Goal: Information Seeking & Learning: Learn about a topic

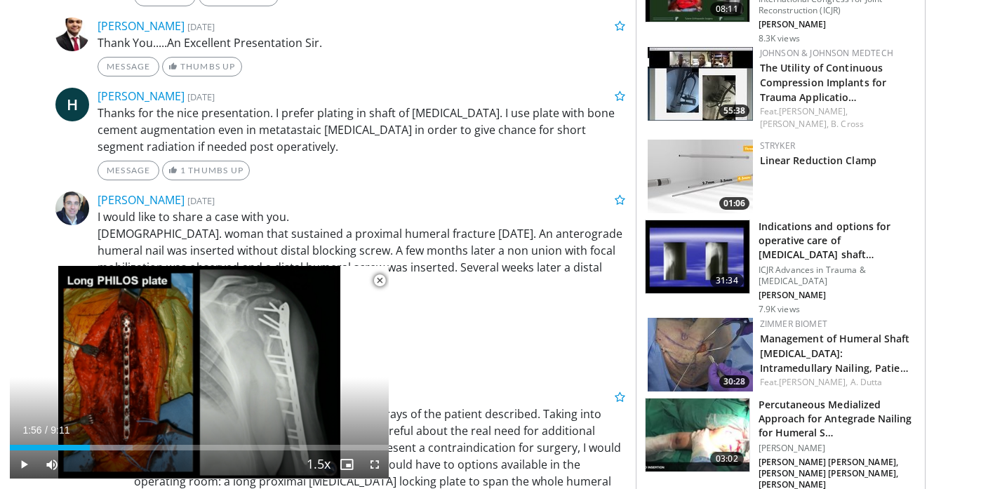
scroll to position [881, 0]
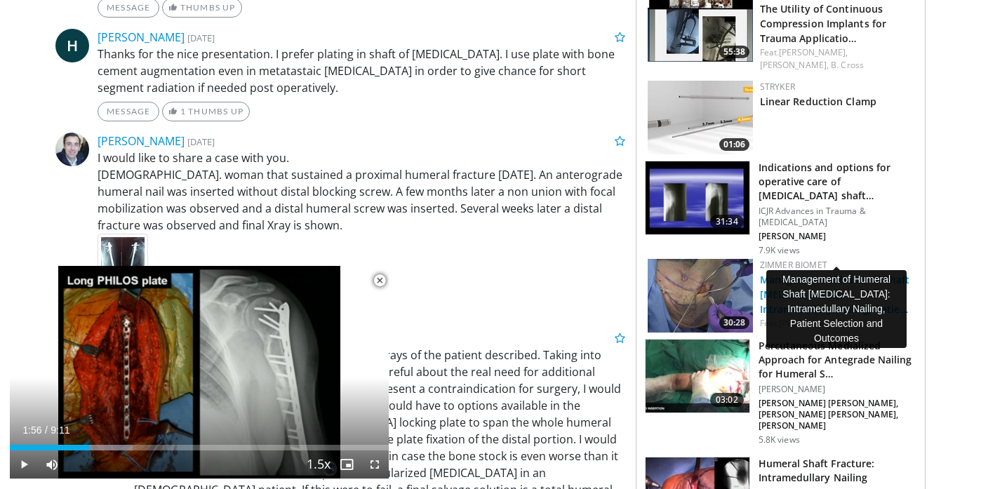
click at [801, 273] on link "Management of Humeral Shaft Fractures: Intramedullary Nailing, Patie…" at bounding box center [835, 294] width 150 height 43
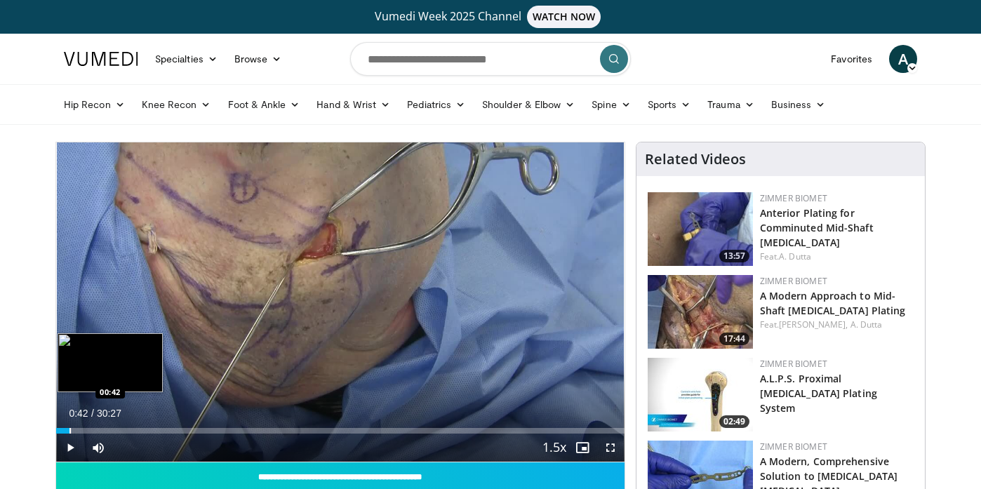
click at [69, 429] on div "Progress Bar" at bounding box center [69, 431] width 1 height 6
click at [80, 433] on div "Loaded : 6.51% 00:51 01:30" at bounding box center [340, 431] width 568 height 6
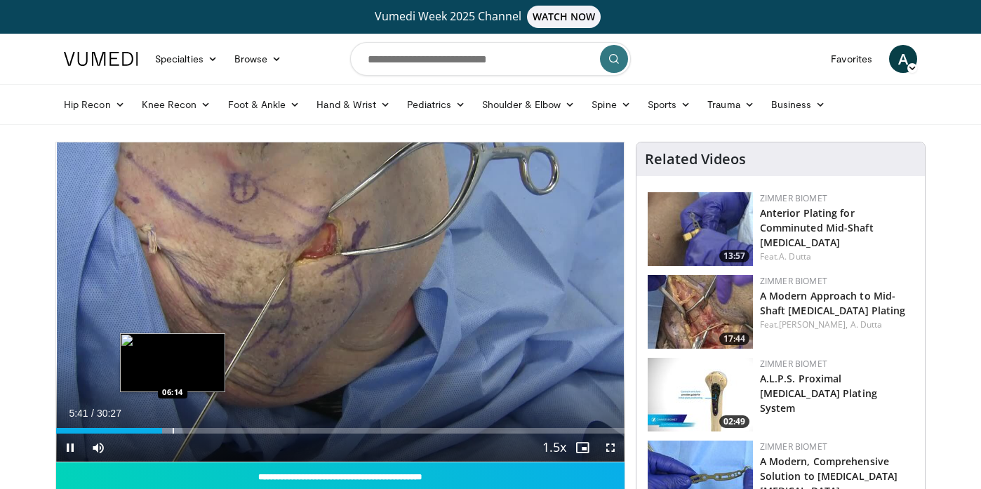
click at [173, 429] on div "Progress Bar" at bounding box center [173, 431] width 1 height 6
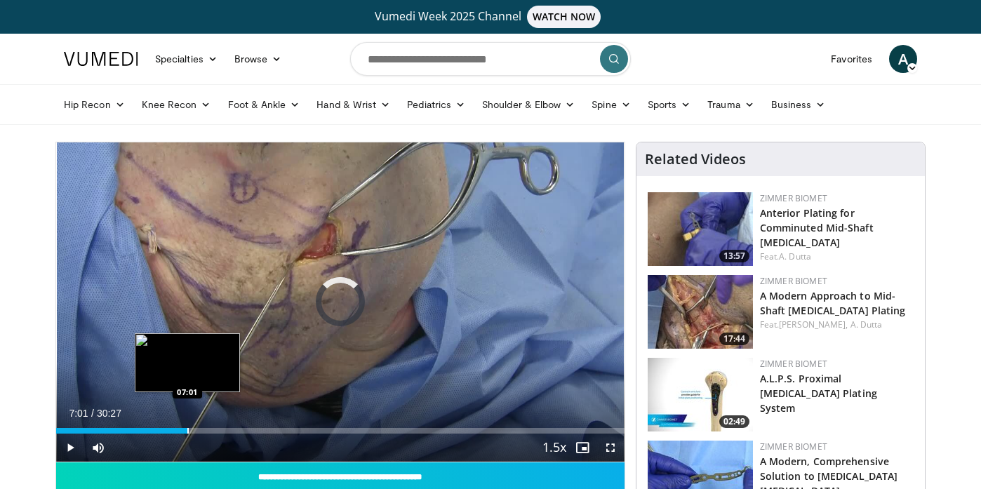
click at [187, 433] on div "Progress Bar" at bounding box center [187, 431] width 1 height 6
click at [197, 429] on div "Progress Bar" at bounding box center [197, 431] width 1 height 6
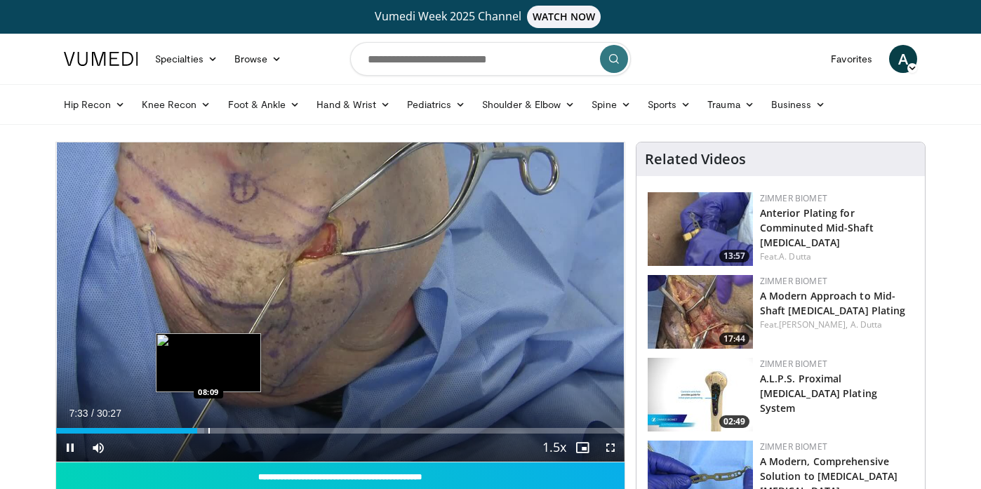
click at [209, 430] on div "Progress Bar" at bounding box center [208, 431] width 1 height 6
click at [218, 430] on div "Progress Bar" at bounding box center [218, 431] width 1 height 6
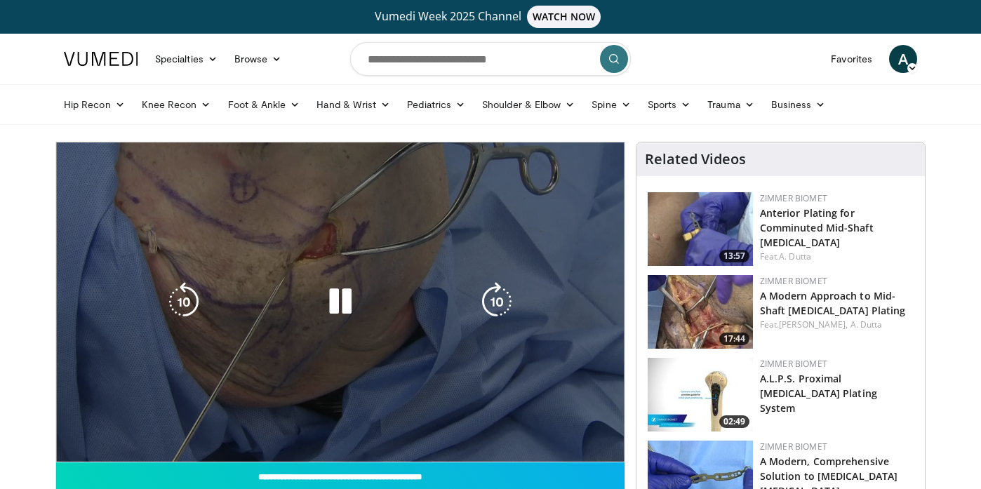
click at [230, 429] on div "10 seconds Tap to unmute" at bounding box center [340, 301] width 568 height 319
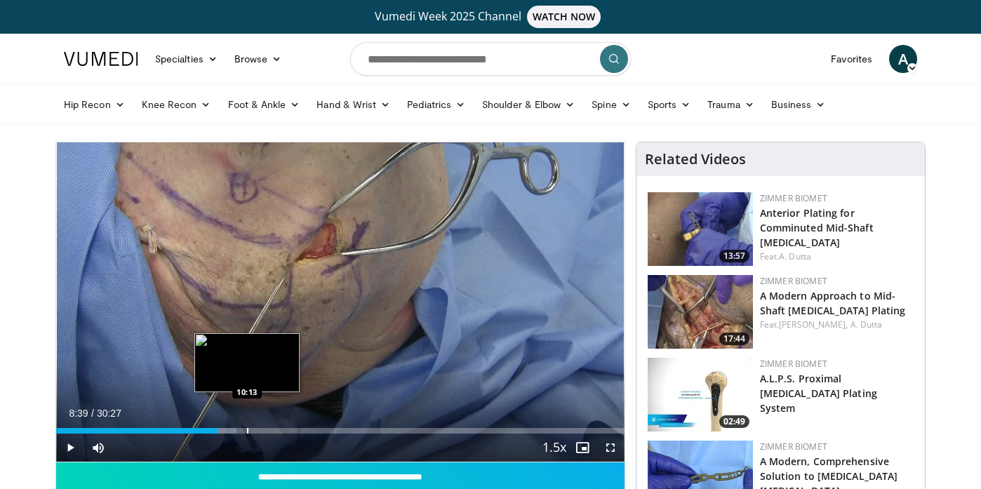
click at [247, 429] on div "Progress Bar" at bounding box center [247, 431] width 1 height 6
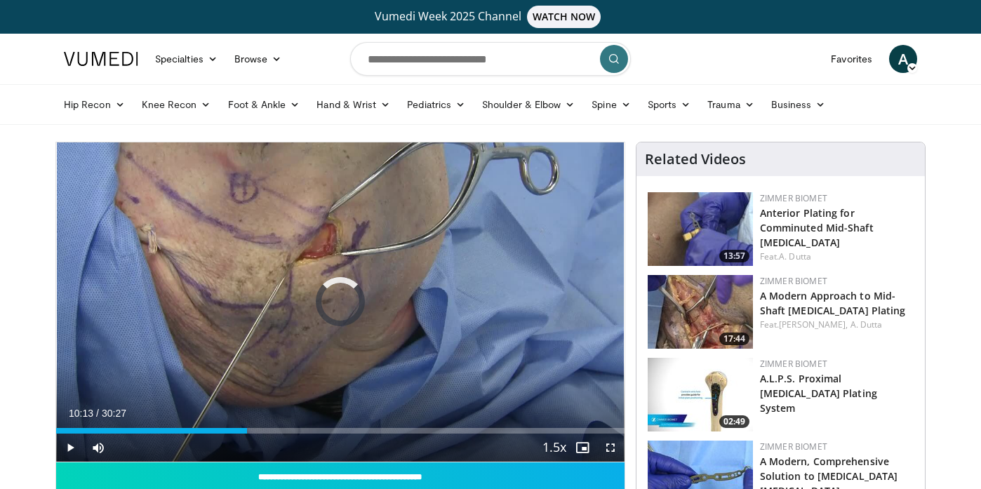
click at [267, 430] on div "Progress Bar" at bounding box center [267, 431] width 1 height 6
click at [67, 449] on span "Video Player" at bounding box center [70, 448] width 28 height 28
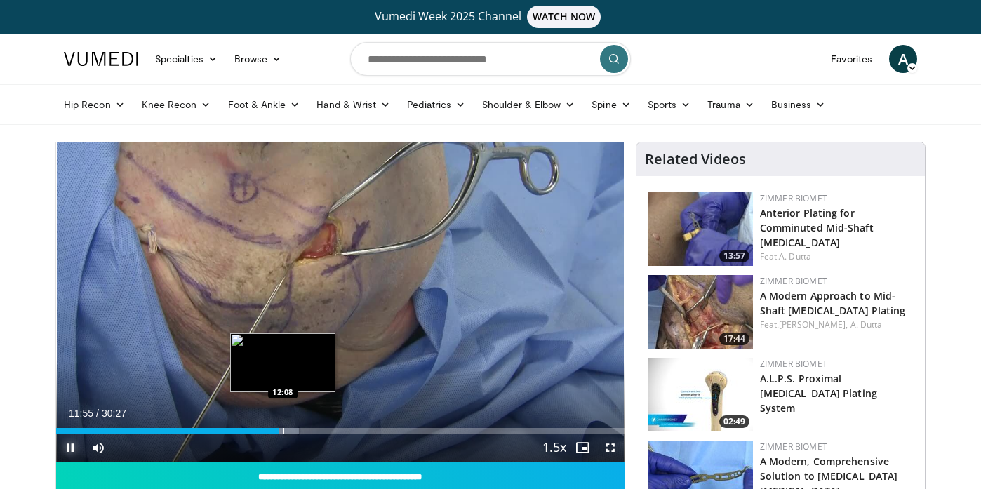
click at [283, 432] on div "Progress Bar" at bounding box center [283, 431] width 1 height 6
click at [291, 431] on div "Loaded : 43.24% 12:09 12:42" at bounding box center [340, 431] width 568 height 6
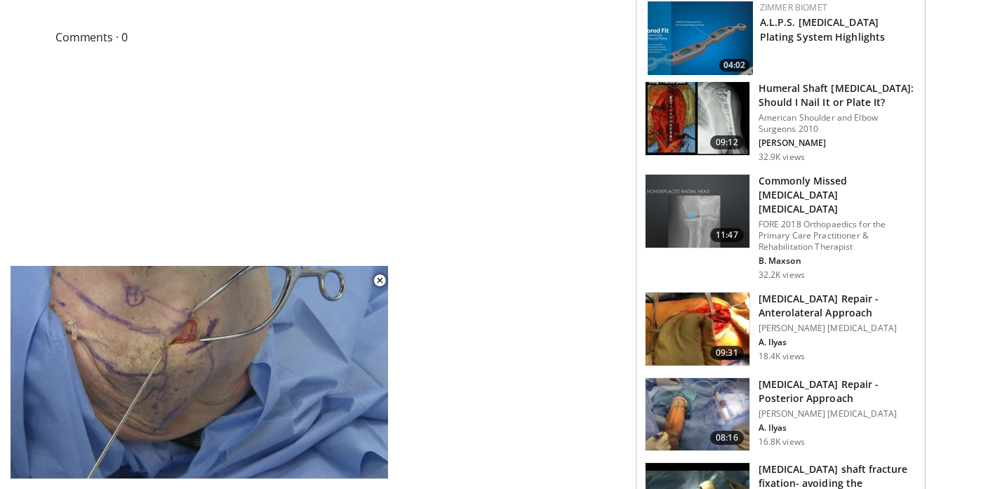
scroll to position [692, 0]
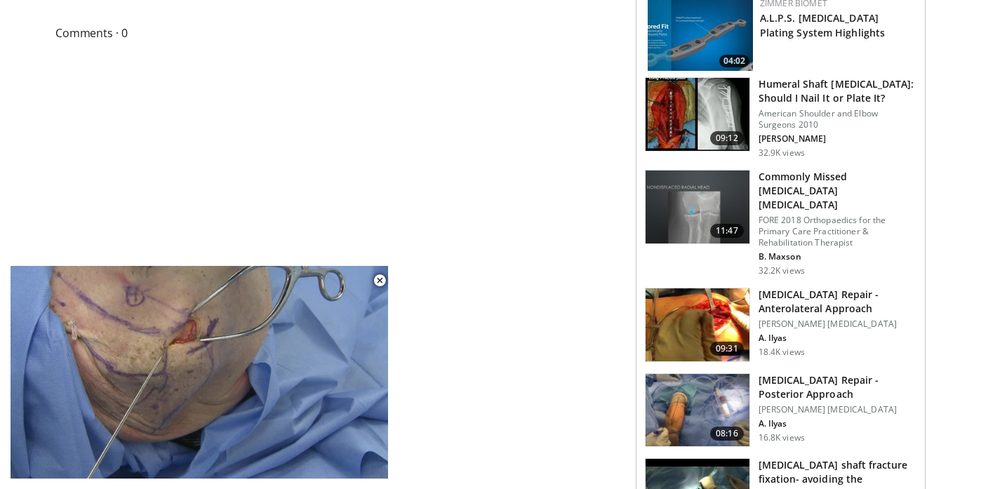
click at [799, 288] on h3 "Humerus Fracture Repair - Anterolateral Approach" at bounding box center [838, 302] width 158 height 28
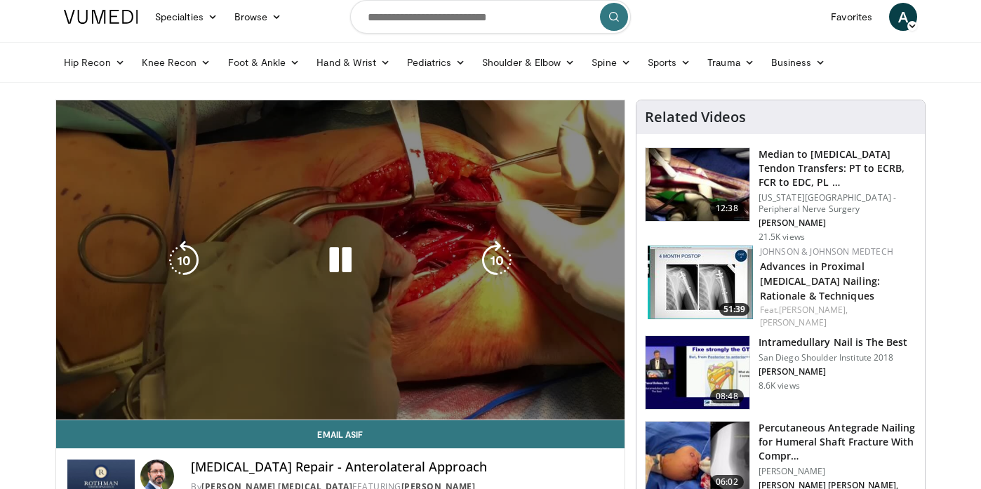
scroll to position [21, 0]
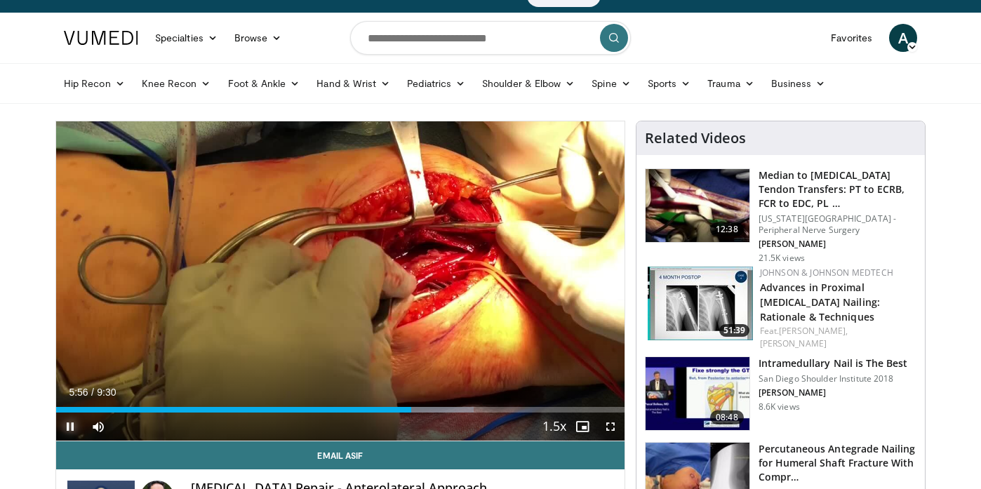
click at [71, 423] on span "Video Player" at bounding box center [70, 427] width 28 height 28
click at [729, 36] on nav "Specialties Adult & Family Medicine Allergy, Asthma, Immunology Anesthesiology …" at bounding box center [490, 38] width 870 height 51
click at [726, 37] on nav "Specialties Adult & Family Medicine Allergy, Asthma, Immunology Anesthesiology …" at bounding box center [490, 38] width 870 height 51
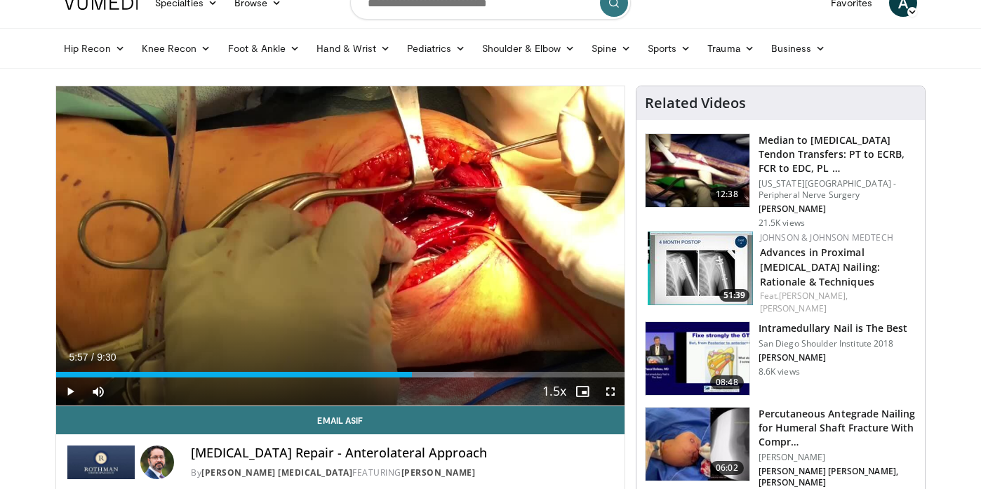
scroll to position [59, 0]
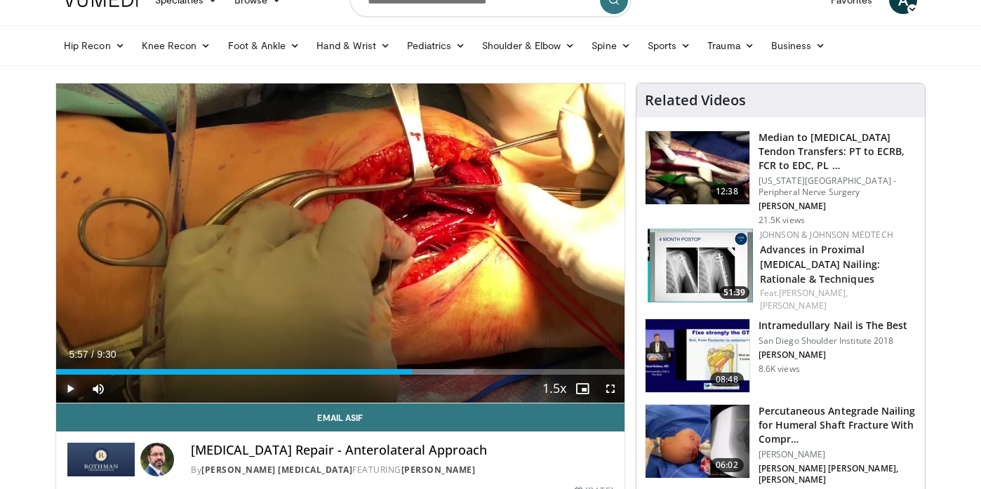
click at [69, 387] on span "Video Player" at bounding box center [70, 389] width 28 height 28
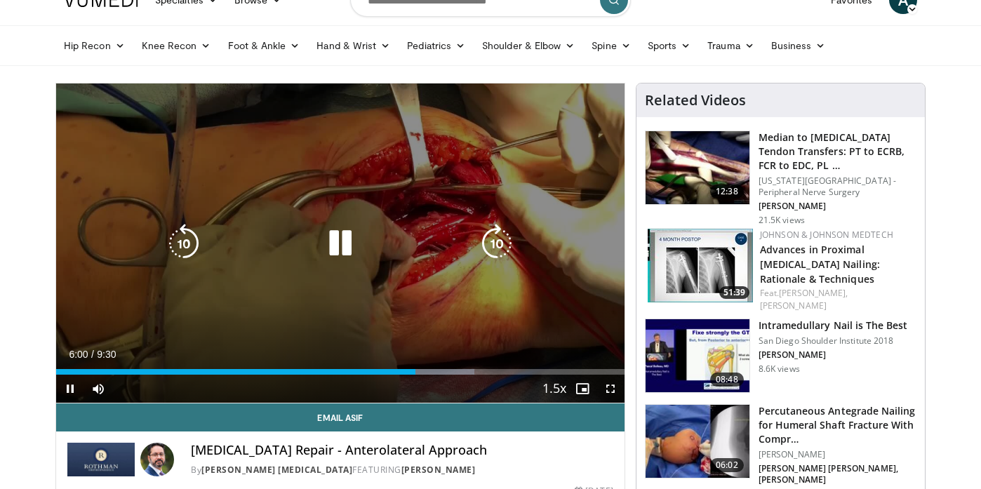
click at [364, 270] on div "10 seconds Tap to unmute" at bounding box center [340, 243] width 568 height 319
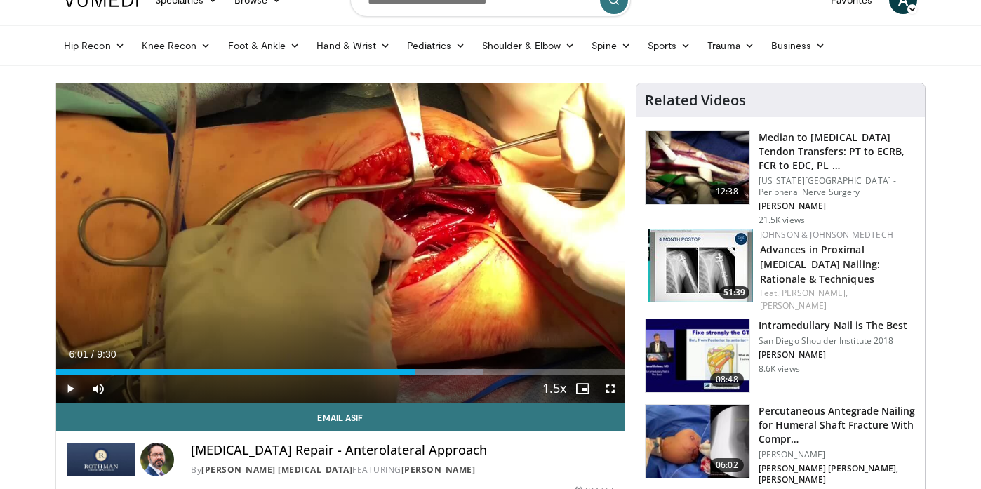
click at [70, 392] on span "Video Player" at bounding box center [70, 389] width 28 height 28
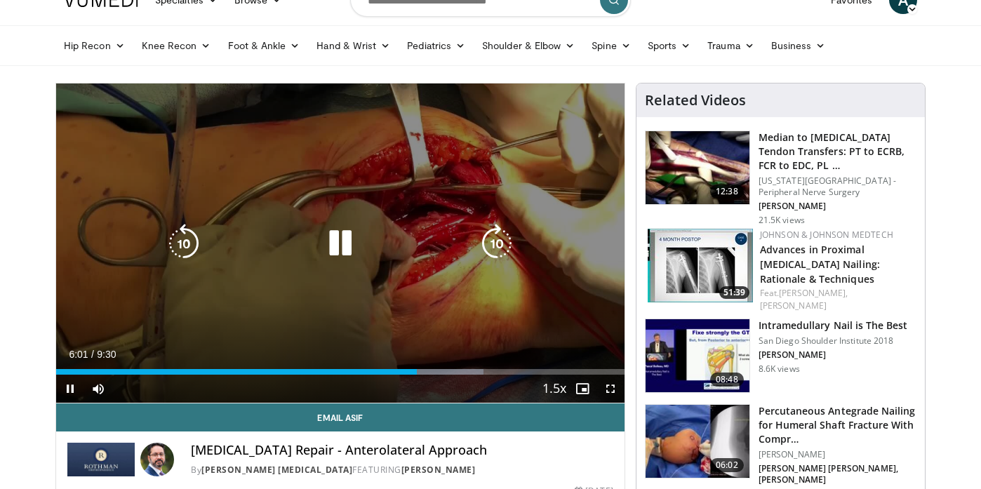
click at [343, 242] on icon "Video Player" at bounding box center [340, 243] width 39 height 39
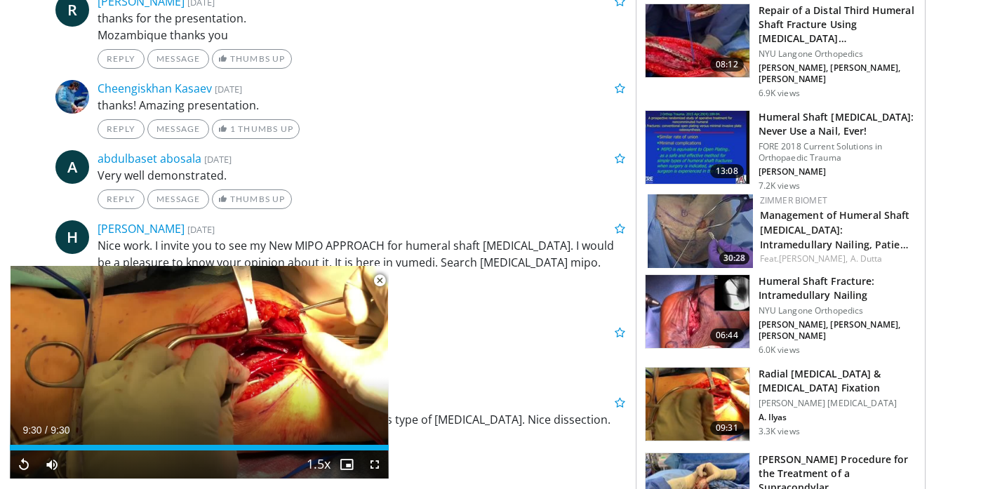
scroll to position [677, 0]
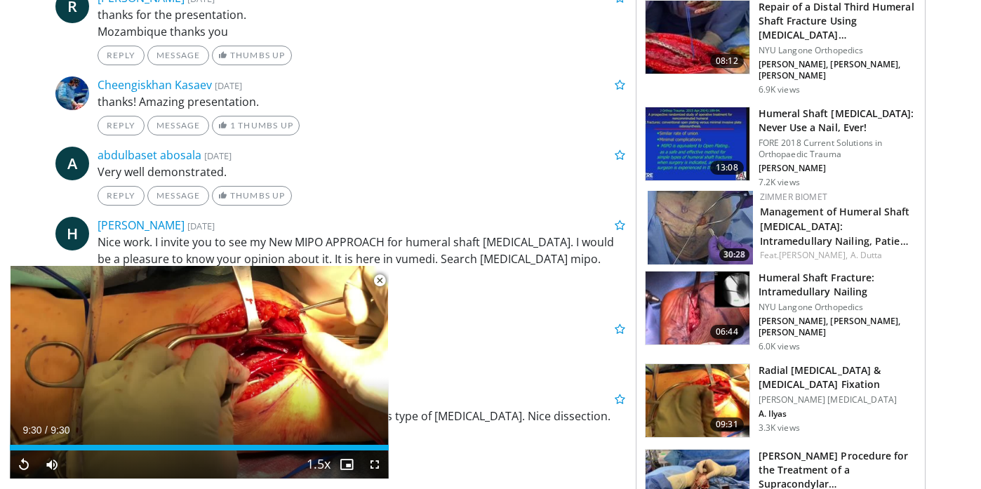
click at [381, 279] on span "Video Player" at bounding box center [380, 281] width 28 height 28
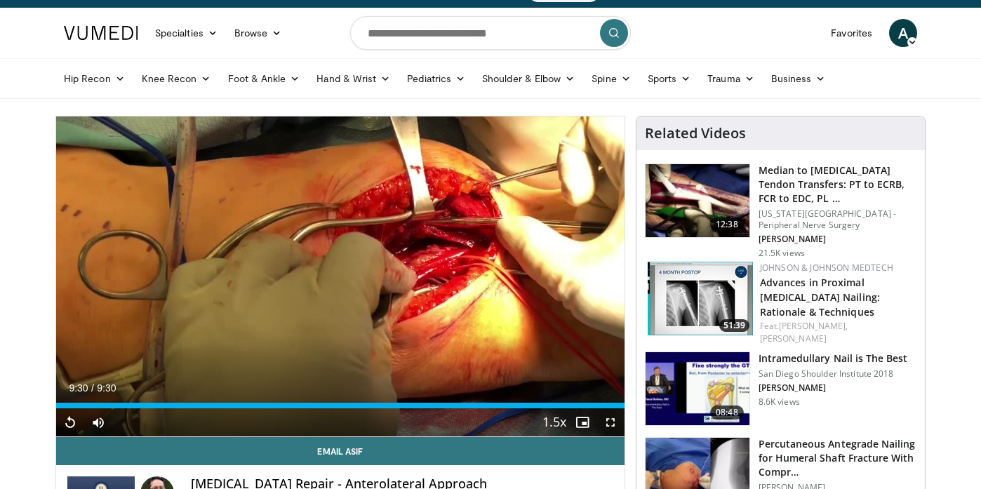
scroll to position [0, 0]
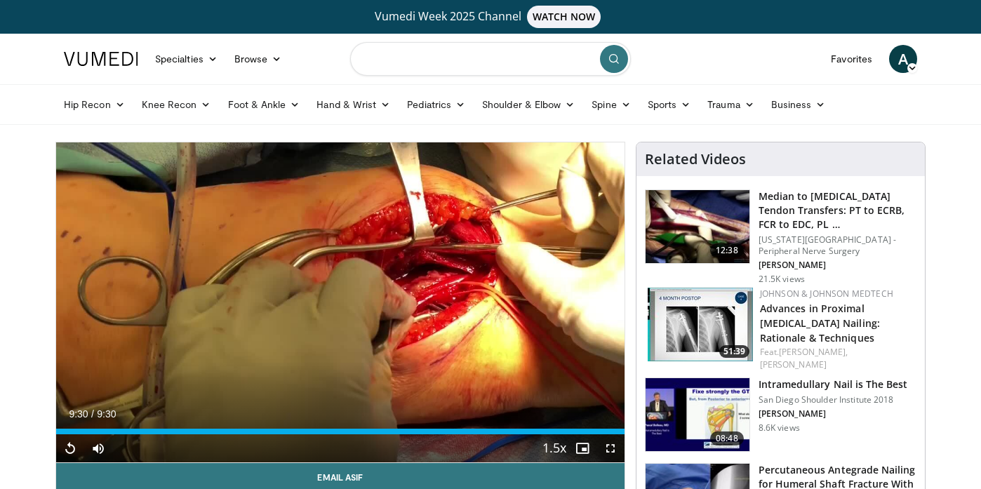
click at [435, 54] on input "Search topics, interventions" at bounding box center [490, 59] width 281 height 34
type input "**********"
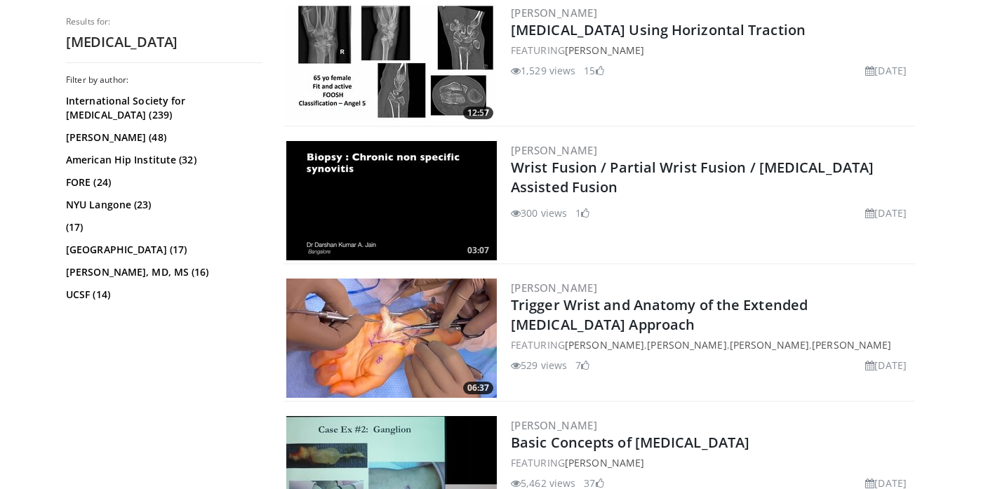
scroll to position [521, 0]
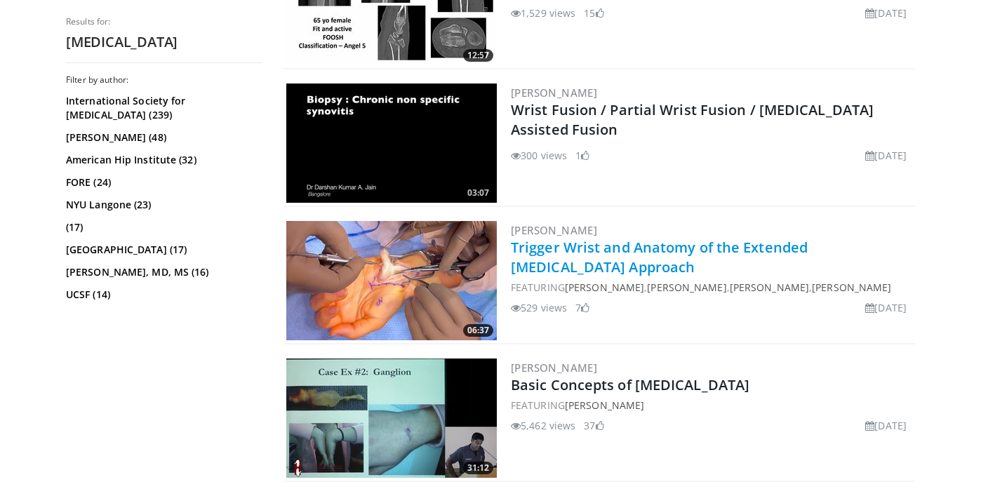
click at [655, 250] on link "Trigger Wrist and Anatomy of the Extended [MEDICAL_DATA] Approach" at bounding box center [659, 257] width 297 height 39
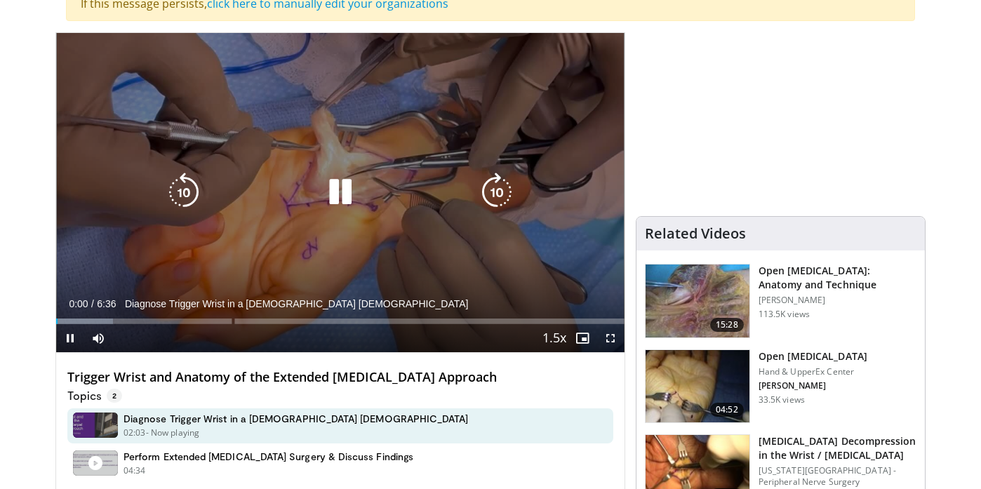
scroll to position [214, 0]
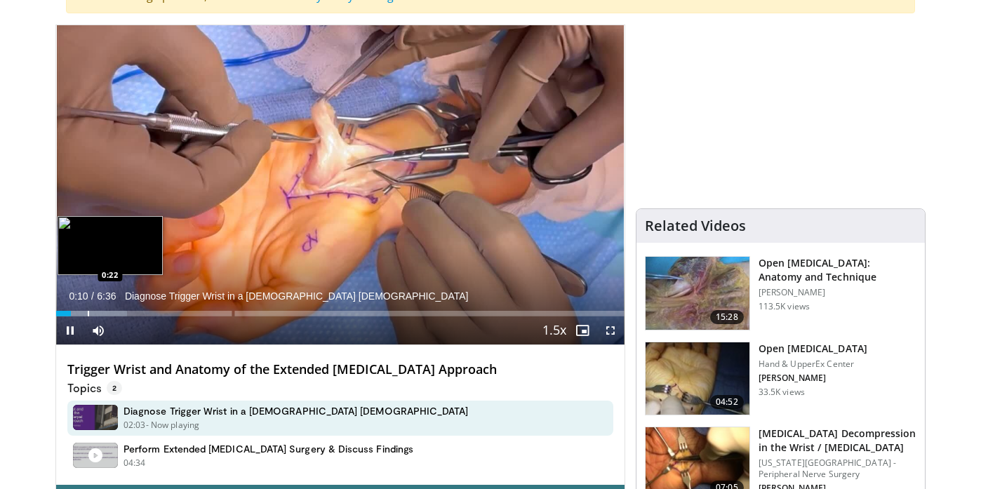
click at [88, 314] on div "Progress Bar" at bounding box center [88, 314] width 1 height 6
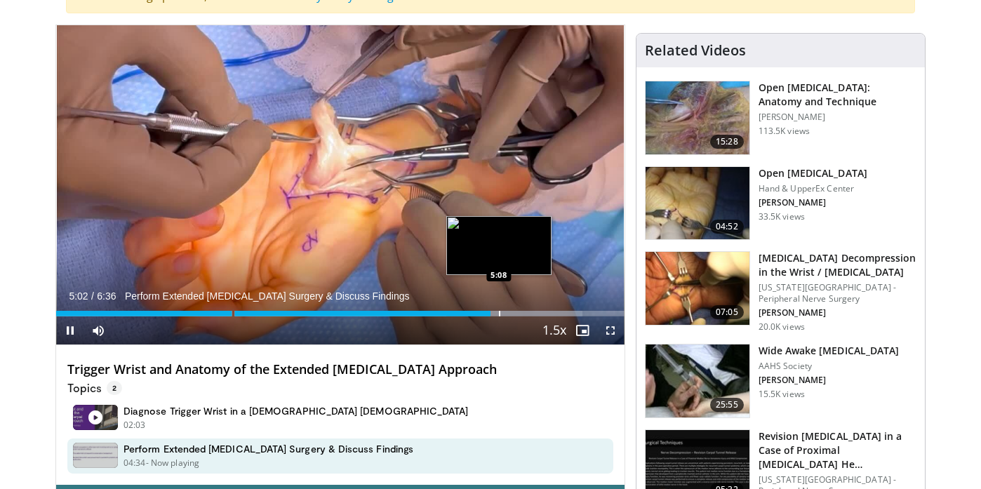
click at [499, 310] on div "Loaded : 92.62% 5:03 5:08" at bounding box center [340, 309] width 568 height 13
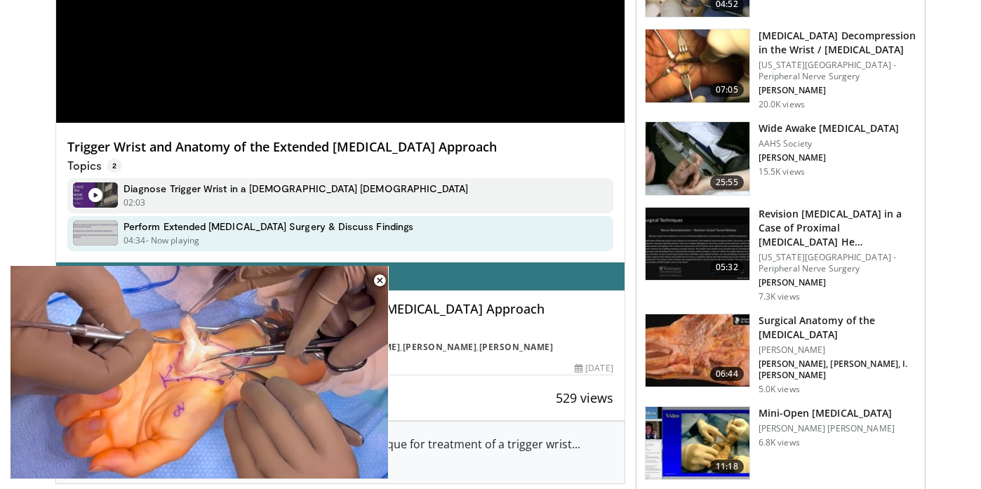
scroll to position [432, 0]
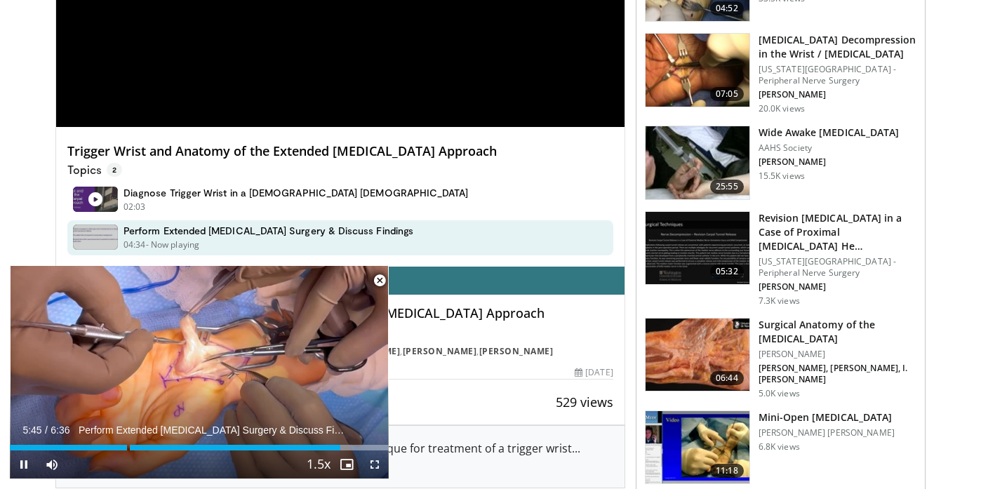
click at [382, 283] on span "Video Player" at bounding box center [380, 281] width 28 height 28
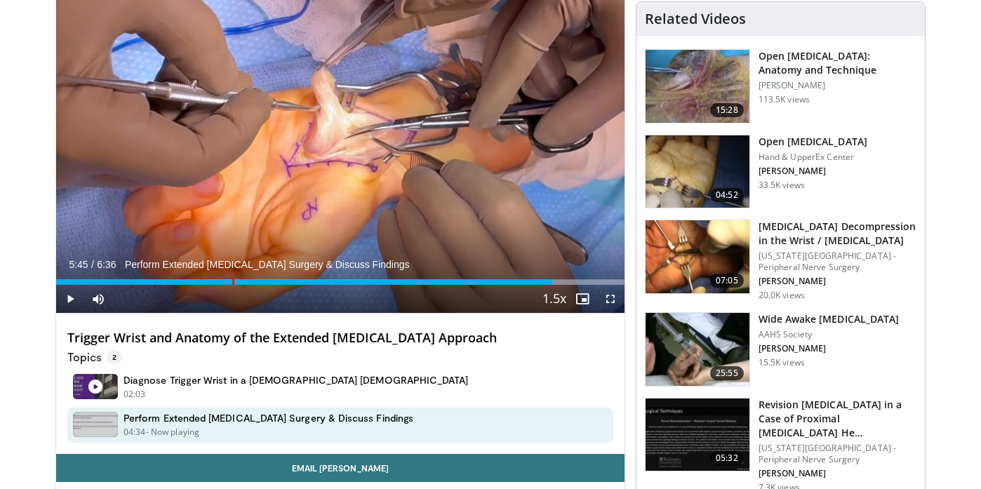
scroll to position [245, 0]
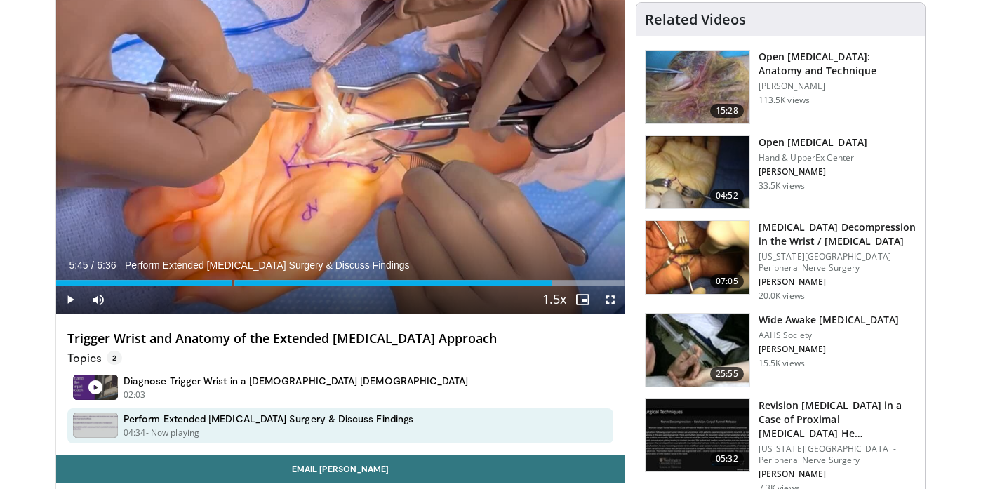
click at [811, 55] on h3 "Open [MEDICAL_DATA]: Anatomy and Technique" at bounding box center [838, 64] width 158 height 28
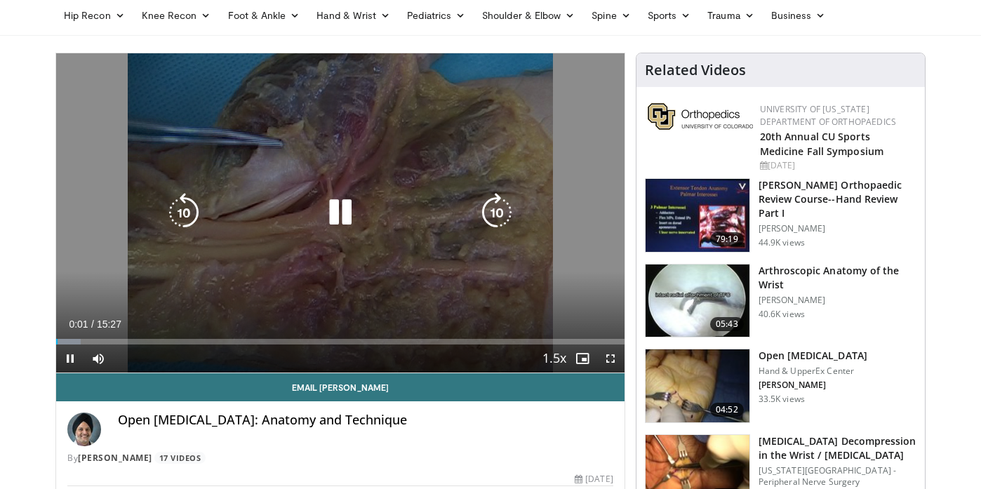
scroll to position [96, 0]
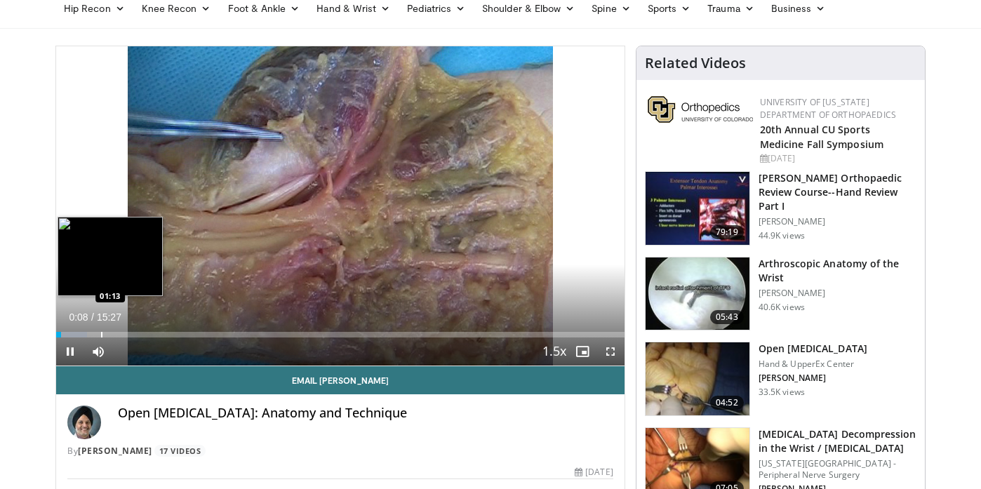
click at [101, 333] on div "Progress Bar" at bounding box center [101, 335] width 1 height 6
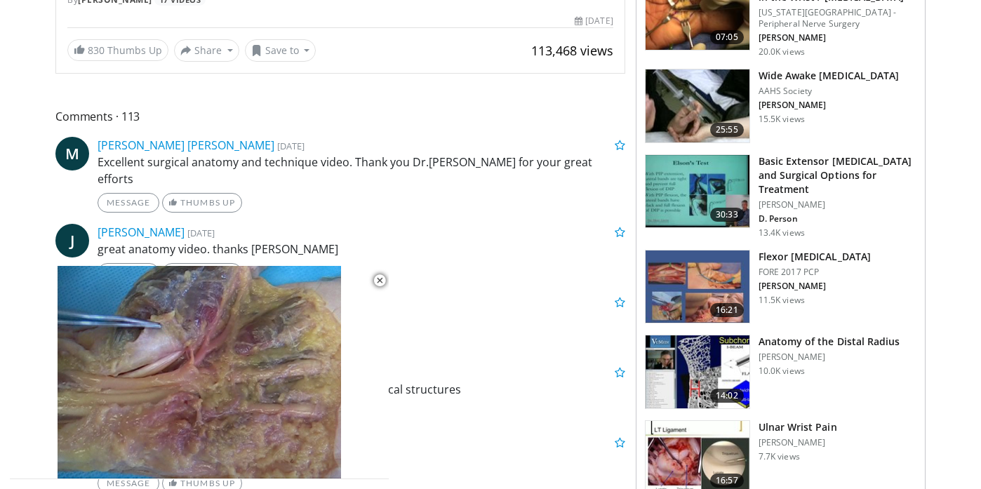
scroll to position [571, 0]
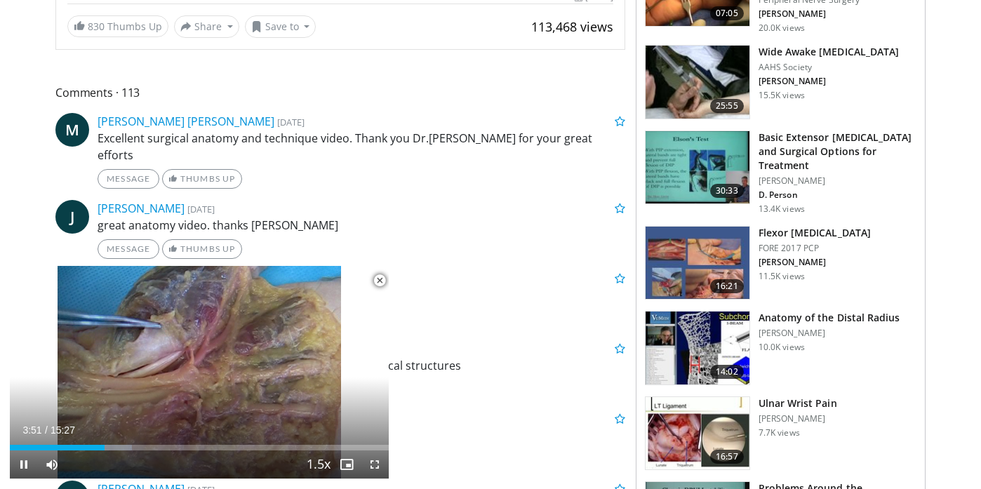
click at [384, 281] on span "Video Player" at bounding box center [380, 281] width 28 height 28
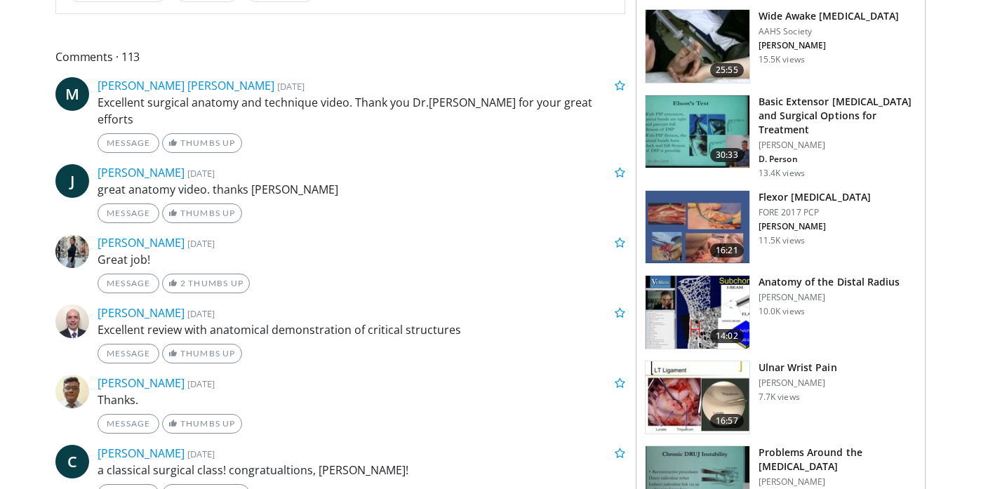
scroll to position [0, 0]
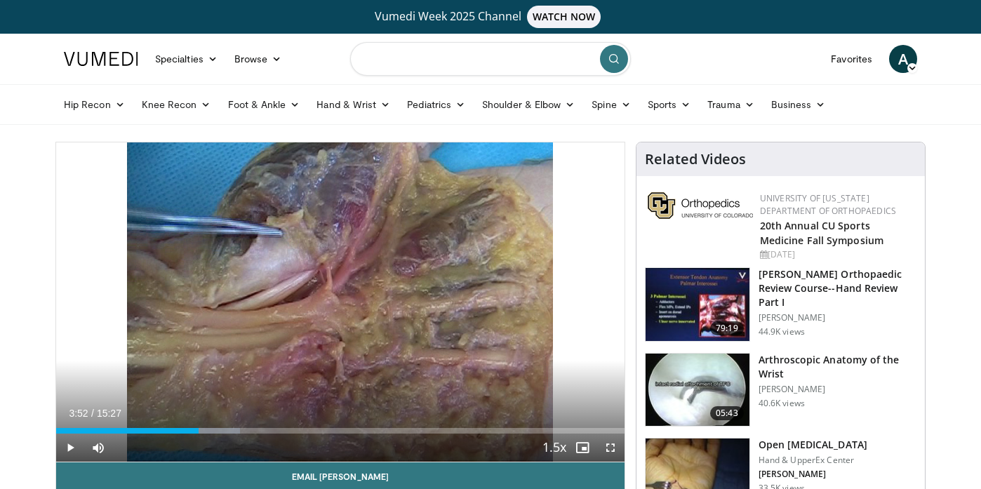
click at [410, 60] on input "Search topics, interventions" at bounding box center [490, 59] width 281 height 34
type input "**********"
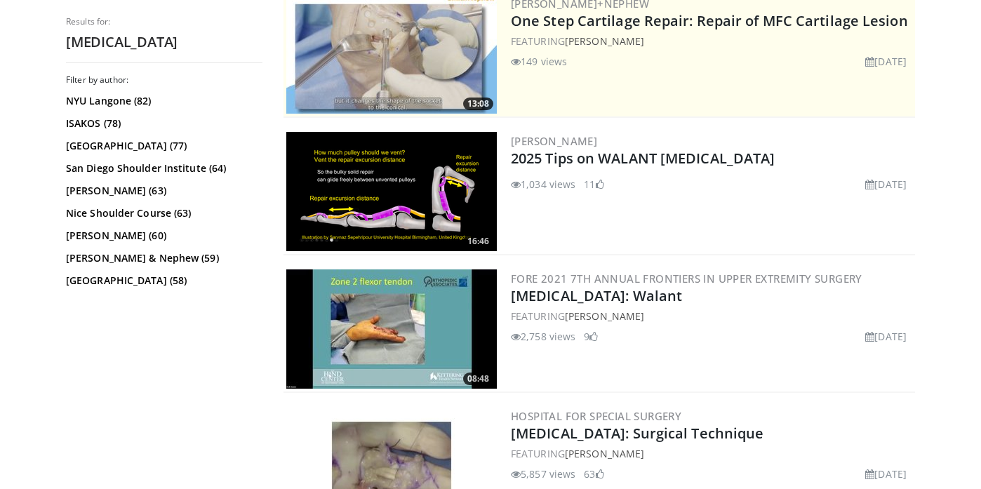
scroll to position [341, 0]
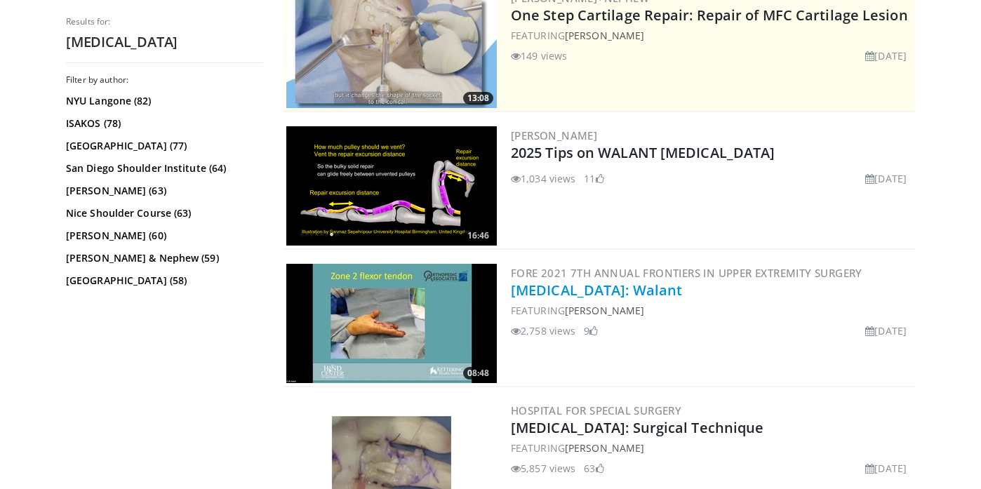
click at [608, 288] on link "[MEDICAL_DATA]: Walant" at bounding box center [596, 290] width 171 height 19
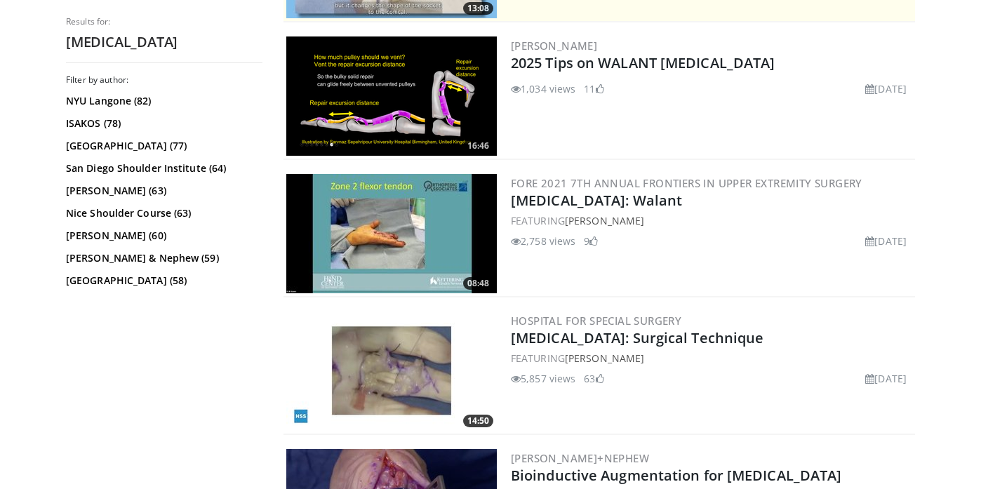
scroll to position [439, 0]
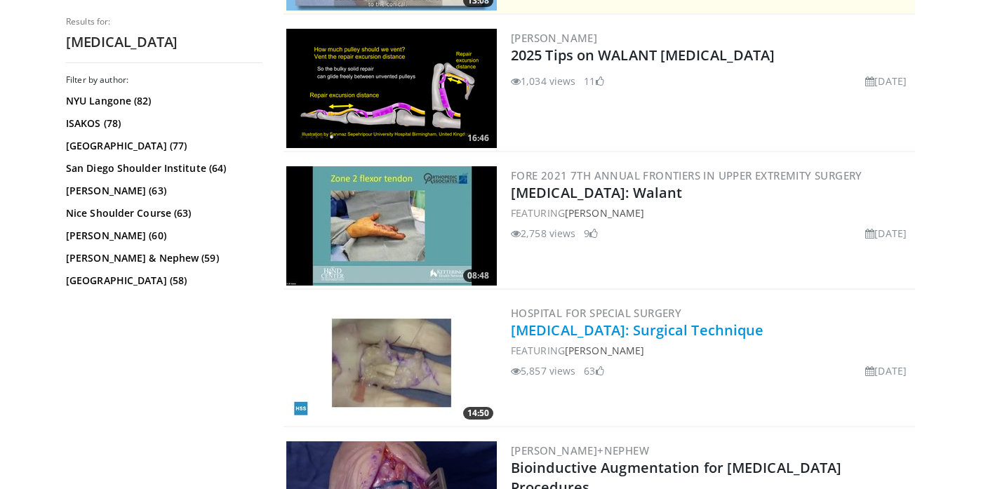
click at [619, 327] on link "[MEDICAL_DATA]: Surgical Technique" at bounding box center [637, 330] width 253 height 19
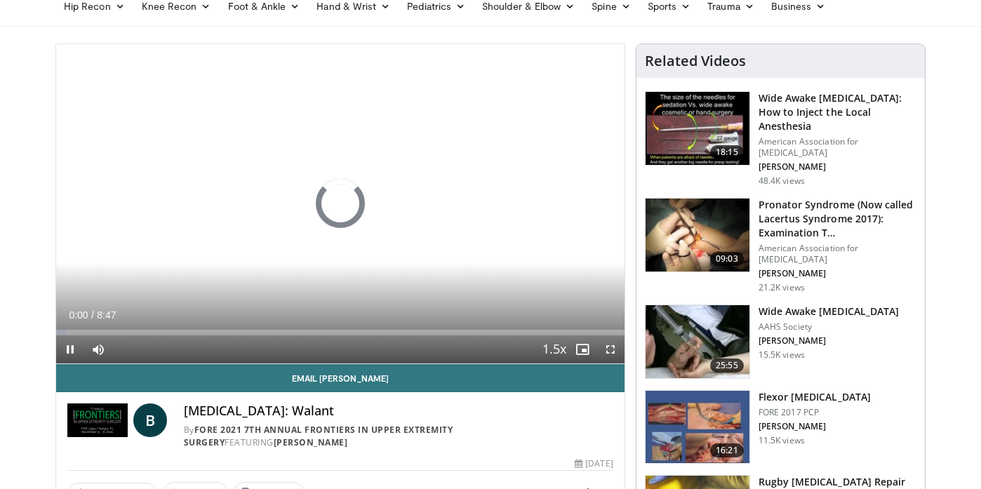
scroll to position [102, 0]
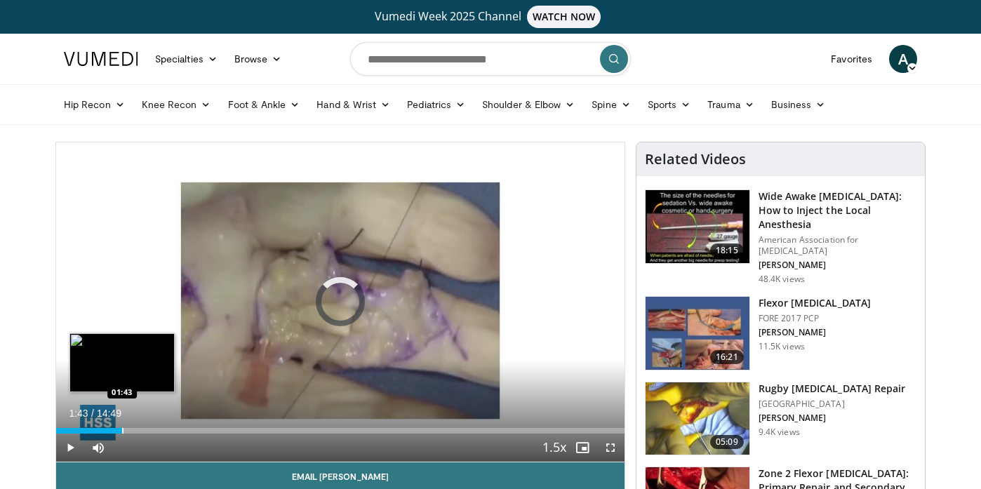
click at [122, 429] on div "Progress Bar" at bounding box center [122, 431] width 1 height 6
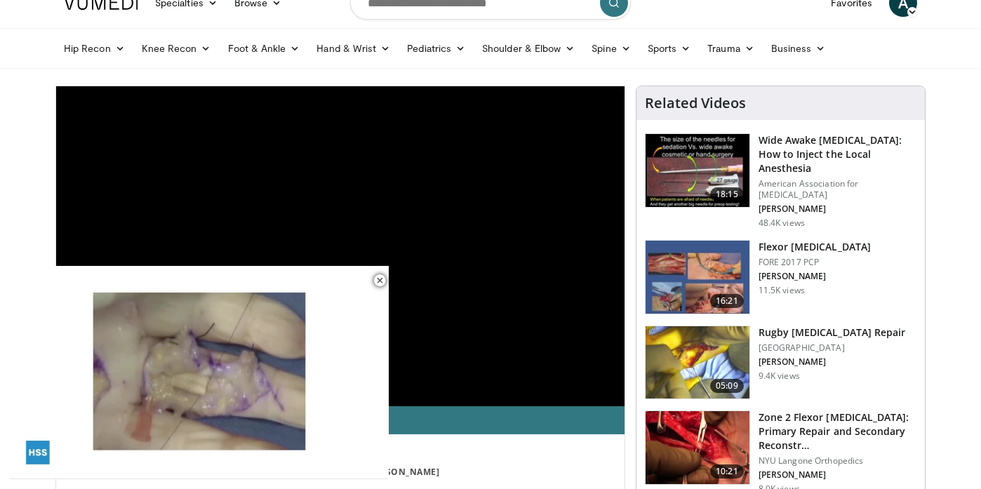
scroll to position [531, 0]
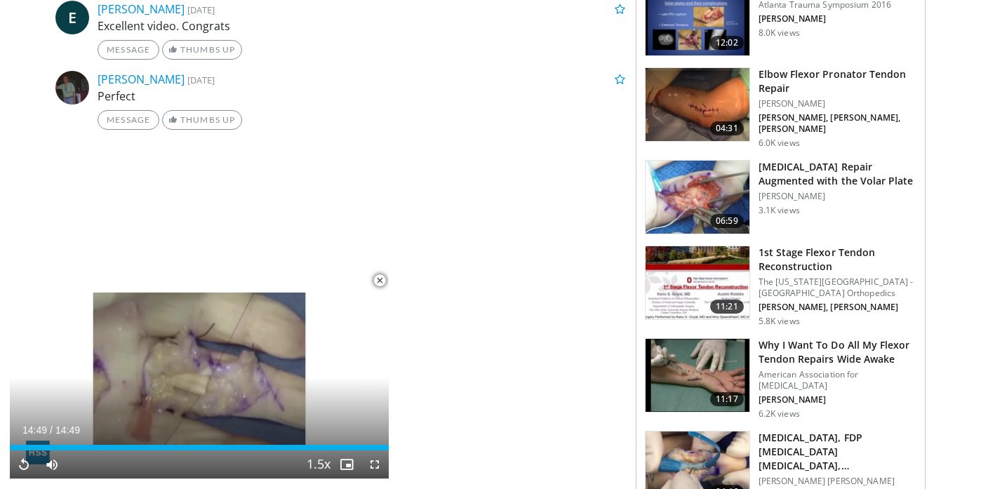
click at [382, 281] on span "Video Player" at bounding box center [380, 281] width 28 height 28
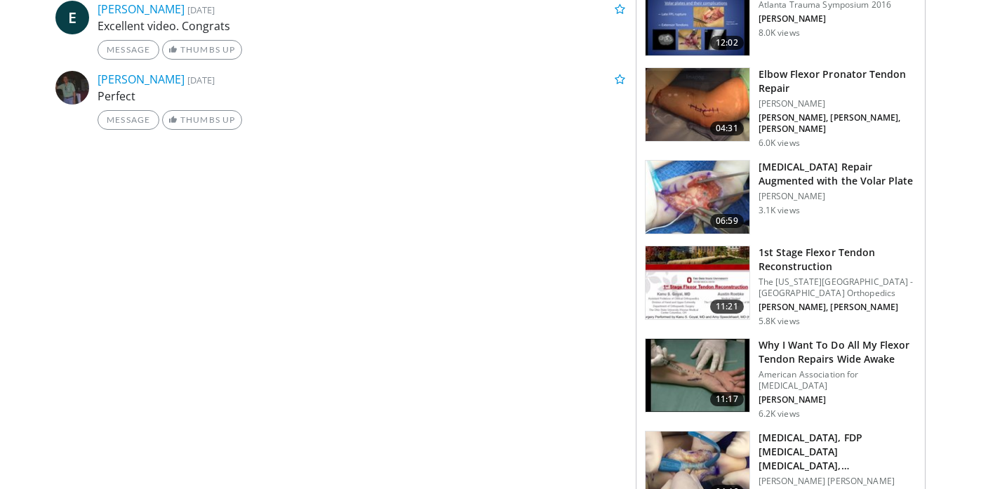
scroll to position [345, 0]
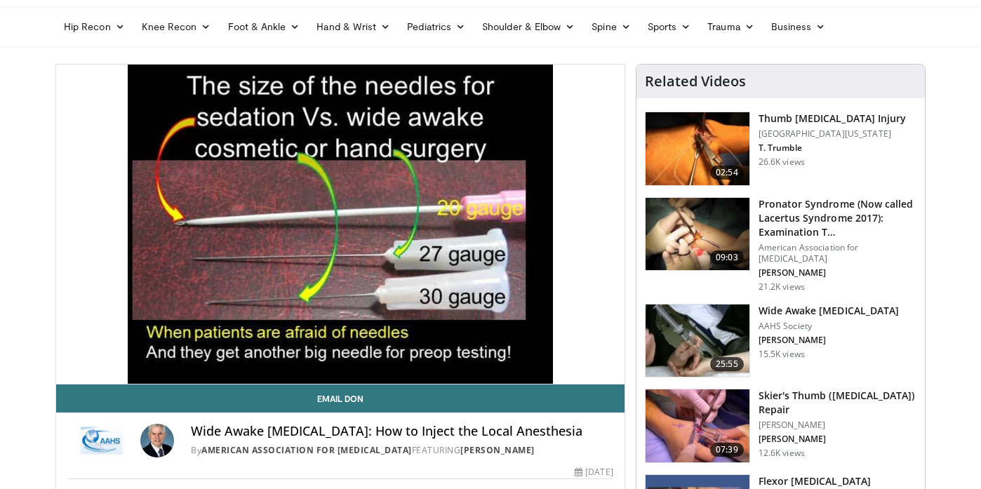
scroll to position [86, 0]
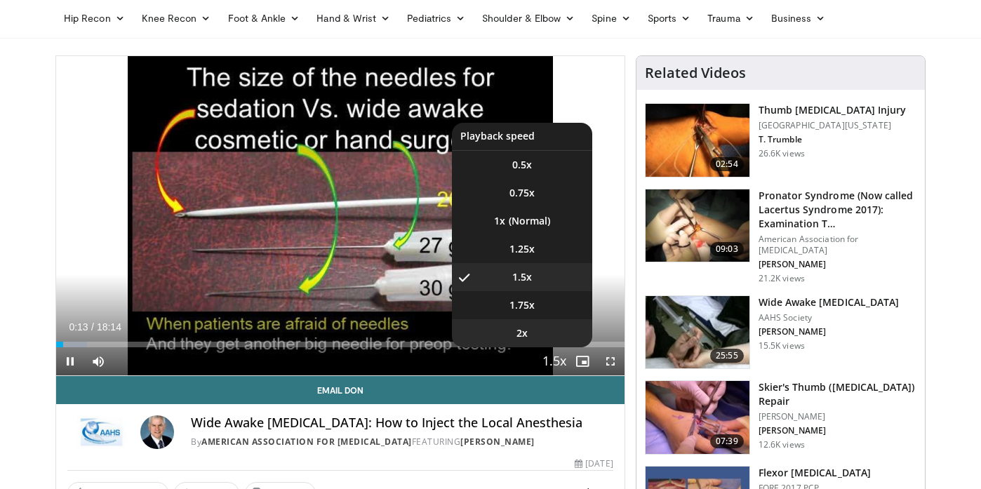
click at [537, 333] on li "2x" at bounding box center [522, 333] width 140 height 28
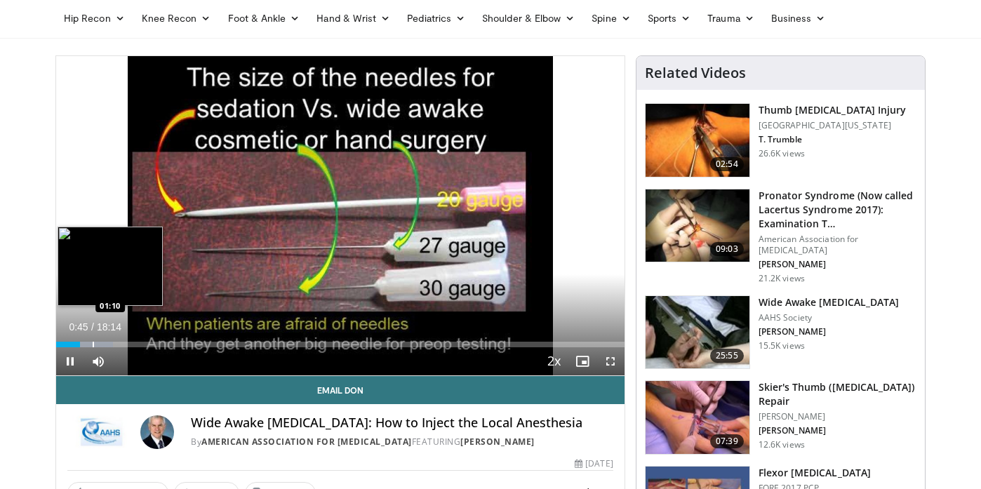
click at [93, 342] on div "Progress Bar" at bounding box center [93, 345] width 1 height 6
click at [105, 342] on div "Progress Bar" at bounding box center [105, 345] width 1 height 6
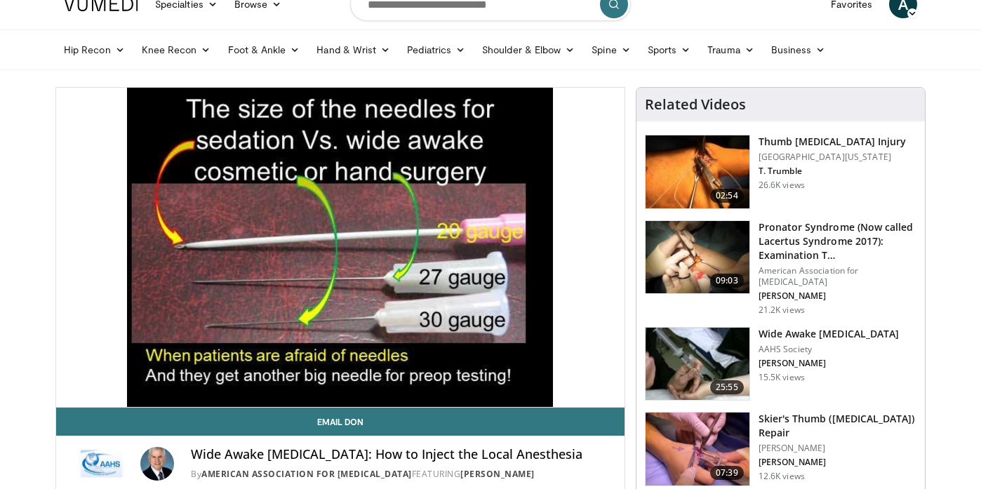
scroll to position [0, 0]
